Goal: Task Accomplishment & Management: Manage account settings

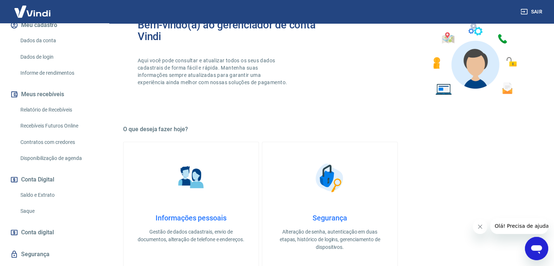
scroll to position [114, 0]
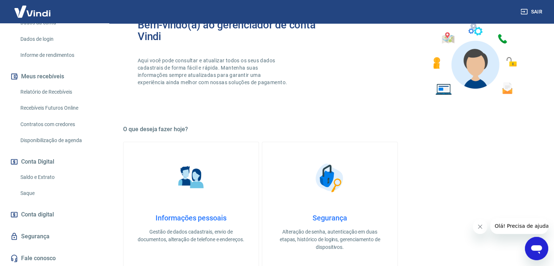
click at [25, 195] on link "Saque" at bounding box center [58, 193] width 83 height 15
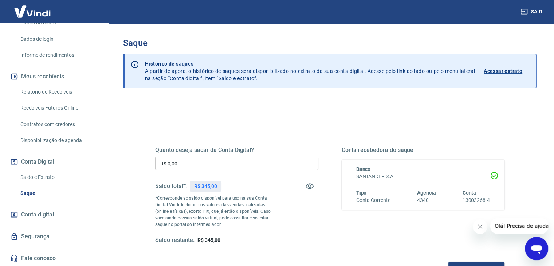
click at [197, 165] on input "R$ 0,00" at bounding box center [236, 162] width 163 height 13
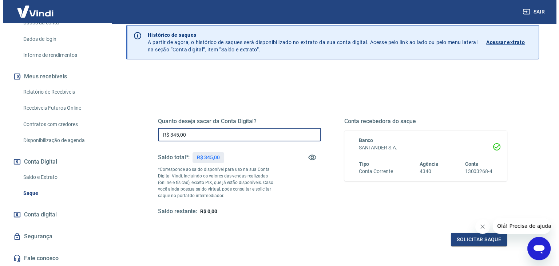
scroll to position [73, 0]
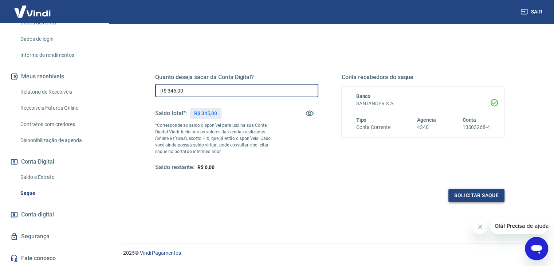
type input "R$ 345,00"
click at [486, 197] on button "Solicitar saque" at bounding box center [476, 195] width 56 height 13
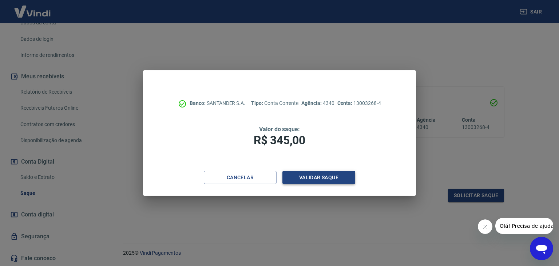
click at [313, 178] on button "Validar saque" at bounding box center [318, 177] width 73 height 13
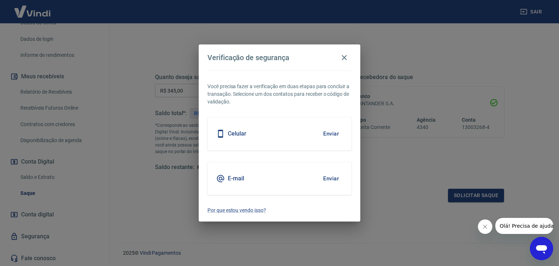
click at [270, 139] on div "Celular Enviar" at bounding box center [279, 133] width 144 height 33
click at [331, 134] on button "Enviar" at bounding box center [331, 133] width 24 height 15
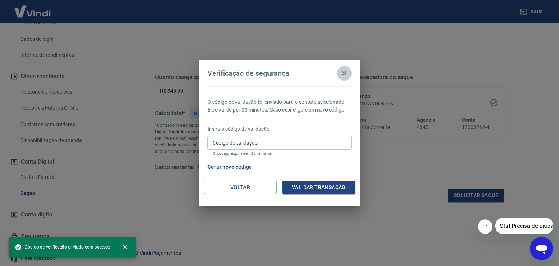
click at [346, 72] on icon "button" at bounding box center [344, 73] width 9 height 9
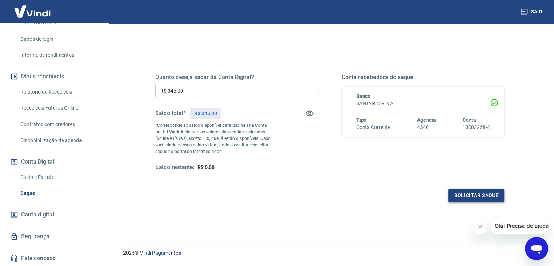
click at [486, 193] on button "Solicitar saque" at bounding box center [476, 195] width 56 height 13
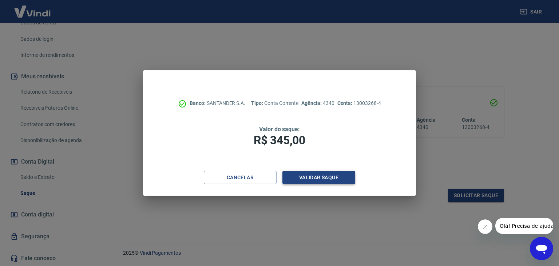
click at [321, 178] on button "Validar saque" at bounding box center [318, 177] width 73 height 13
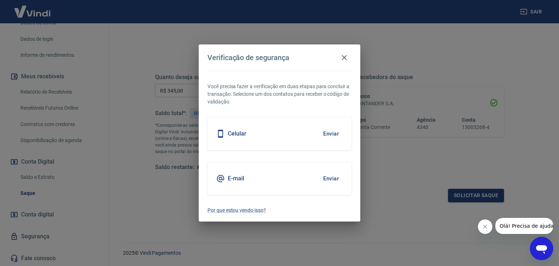
click at [326, 178] on button "Enviar" at bounding box center [331, 178] width 24 height 15
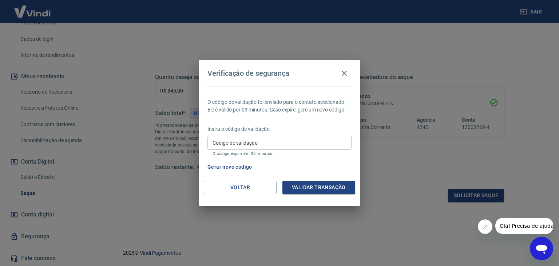
click at [229, 142] on div "Código de validação Código de validação O código expira em 03 minutos." at bounding box center [279, 146] width 144 height 20
type input "940805"
click at [315, 186] on button "Validar transação" at bounding box center [318, 187] width 73 height 13
